Goal: Transaction & Acquisition: Obtain resource

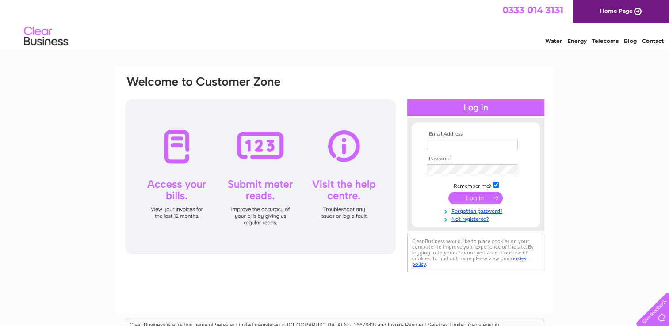
type input "gail.neal@btinternet.com"
click at [484, 194] on input "submit" at bounding box center [475, 198] width 54 height 12
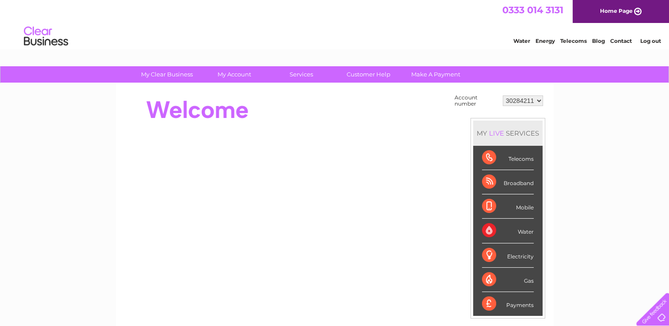
click at [541, 103] on select "30284211 30311835" at bounding box center [523, 100] width 40 height 11
click at [503, 95] on select "30284211 30311835" at bounding box center [523, 100] width 40 height 11
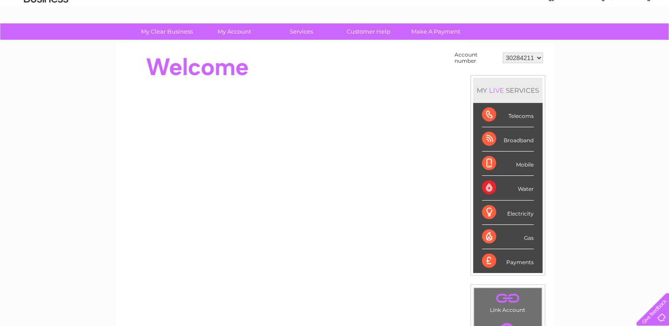
scroll to position [8, 0]
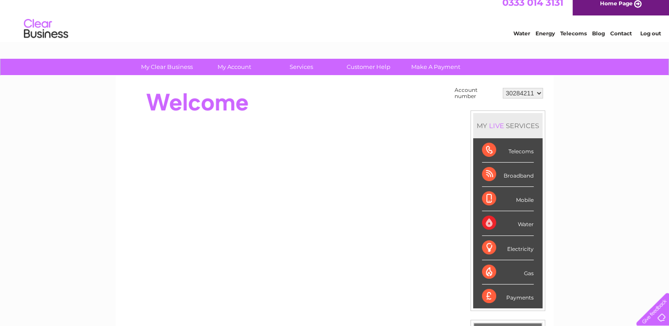
click at [539, 92] on select "30284211 30311835" at bounding box center [523, 93] width 40 height 11
select select "30311835"
click at [503, 88] on select "30284211 30311835" at bounding box center [523, 93] width 40 height 11
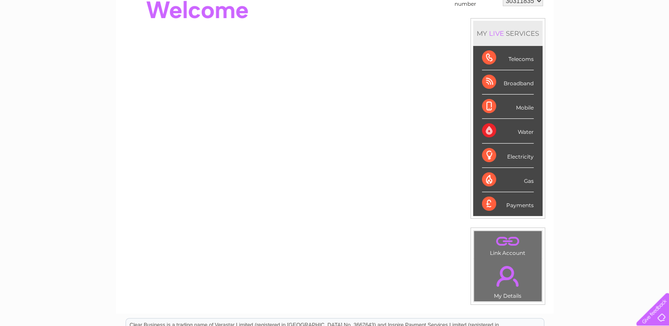
scroll to position [124, 0]
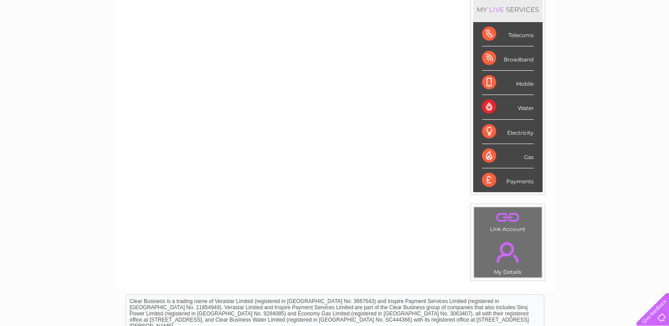
click at [498, 31] on div "Telecoms" at bounding box center [508, 34] width 52 height 24
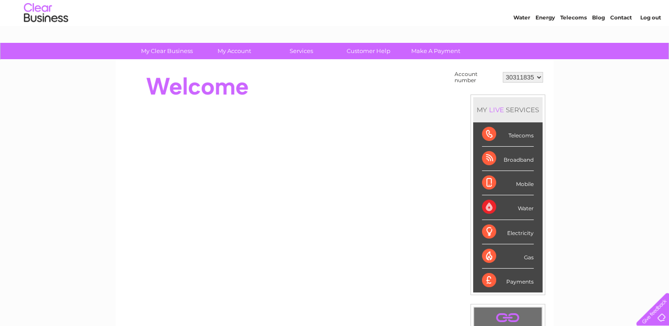
scroll to position [6, 0]
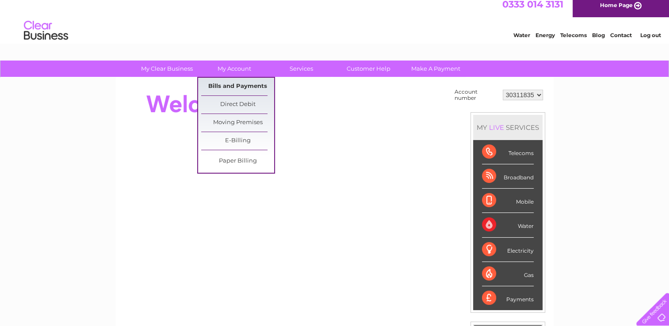
click at [247, 91] on link "Bills and Payments" at bounding box center [237, 87] width 73 height 18
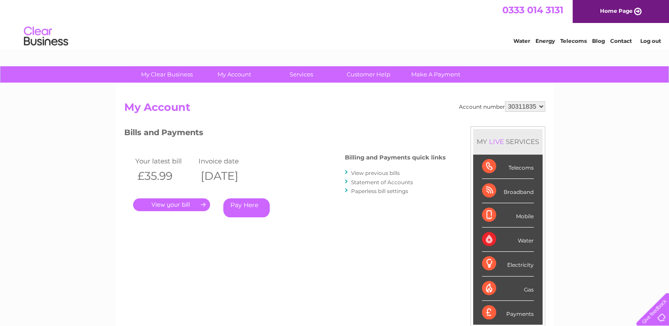
click at [168, 206] on link "." at bounding box center [171, 204] width 77 height 13
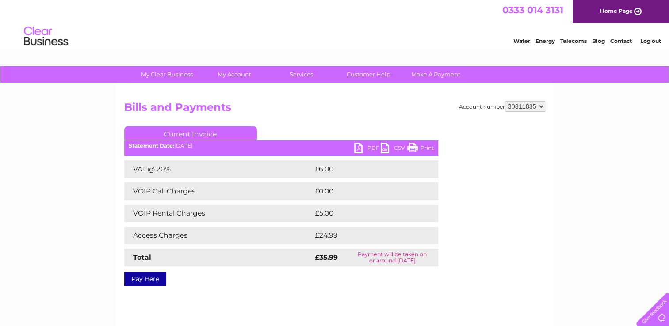
click at [366, 146] on link "PDF" at bounding box center [367, 149] width 27 height 13
click at [541, 105] on select "30284211 30311835" at bounding box center [525, 106] width 40 height 11
click at [654, 41] on link "Log out" at bounding box center [650, 41] width 21 height 7
